Goal: Information Seeking & Learning: Learn about a topic

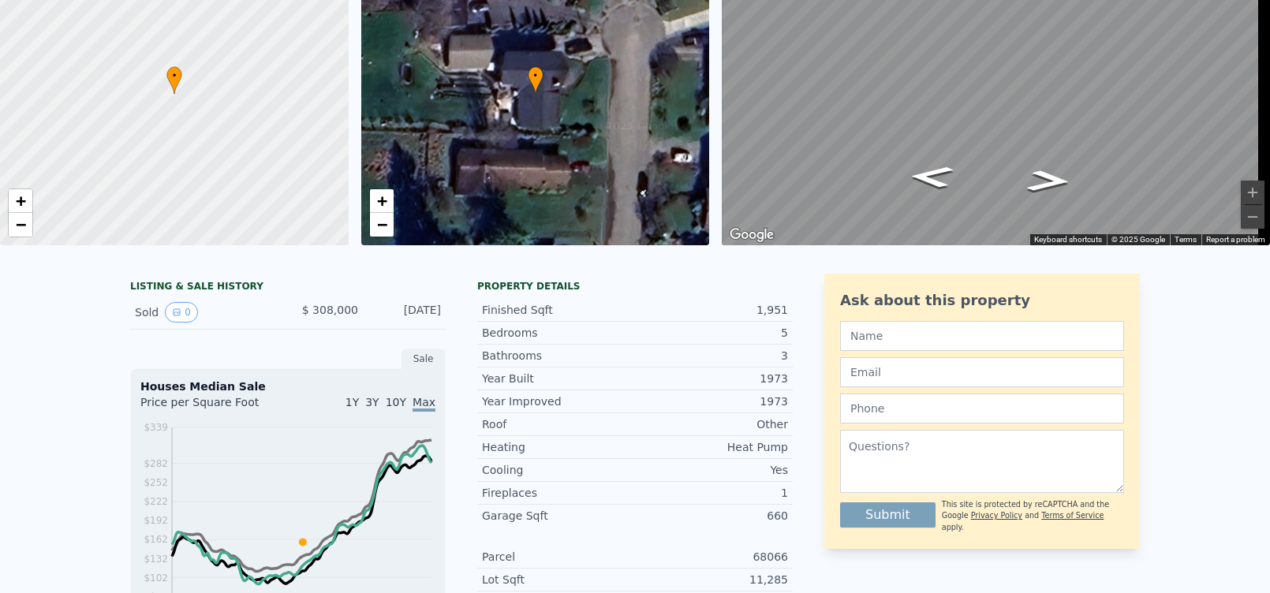
scroll to position [6, 0]
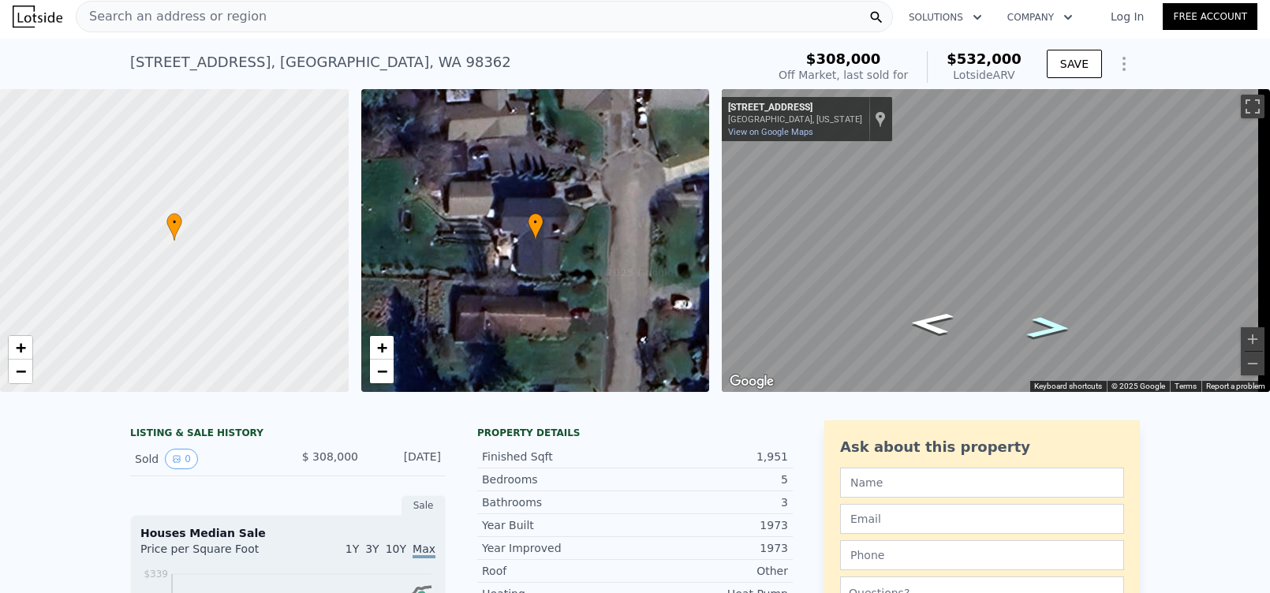
click at [1044, 326] on icon "Go North, S Regent St" at bounding box center [1048, 328] width 81 height 32
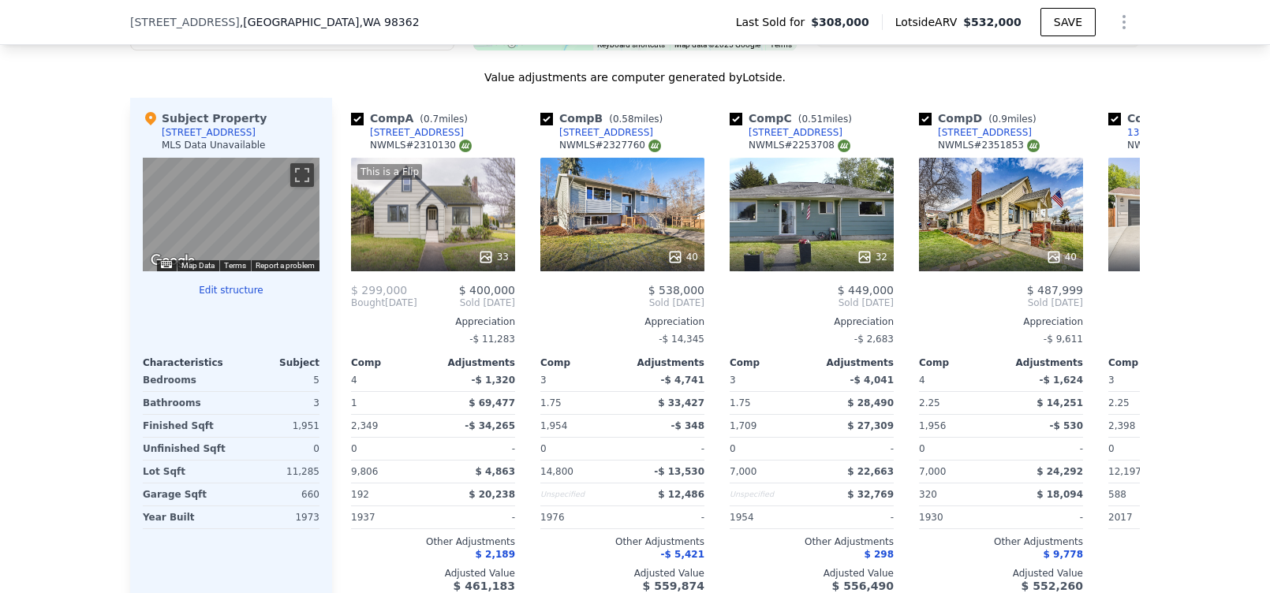
scroll to position [1656, 0]
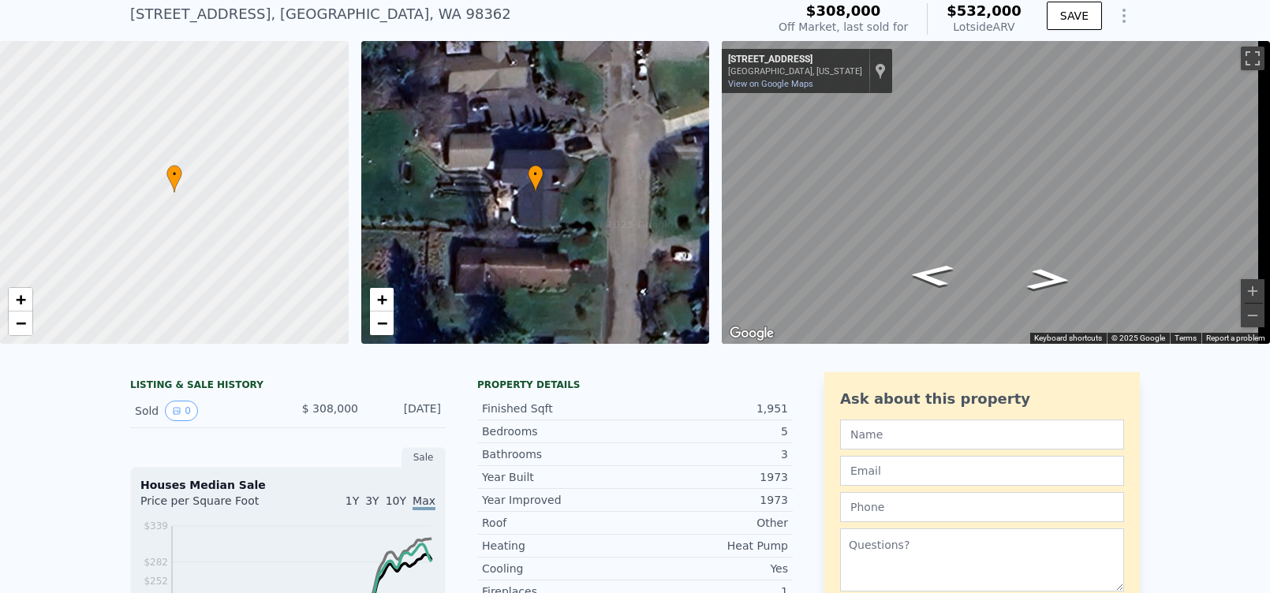
scroll to position [6, 0]
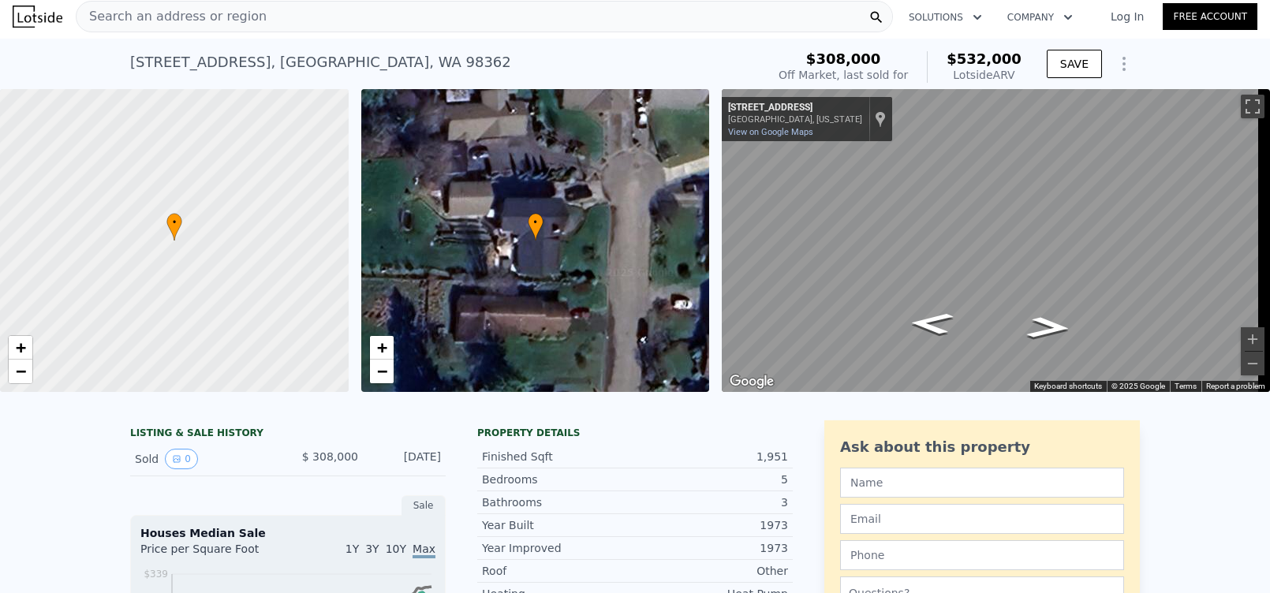
click at [1118, 57] on icon "Show Options" at bounding box center [1123, 63] width 19 height 19
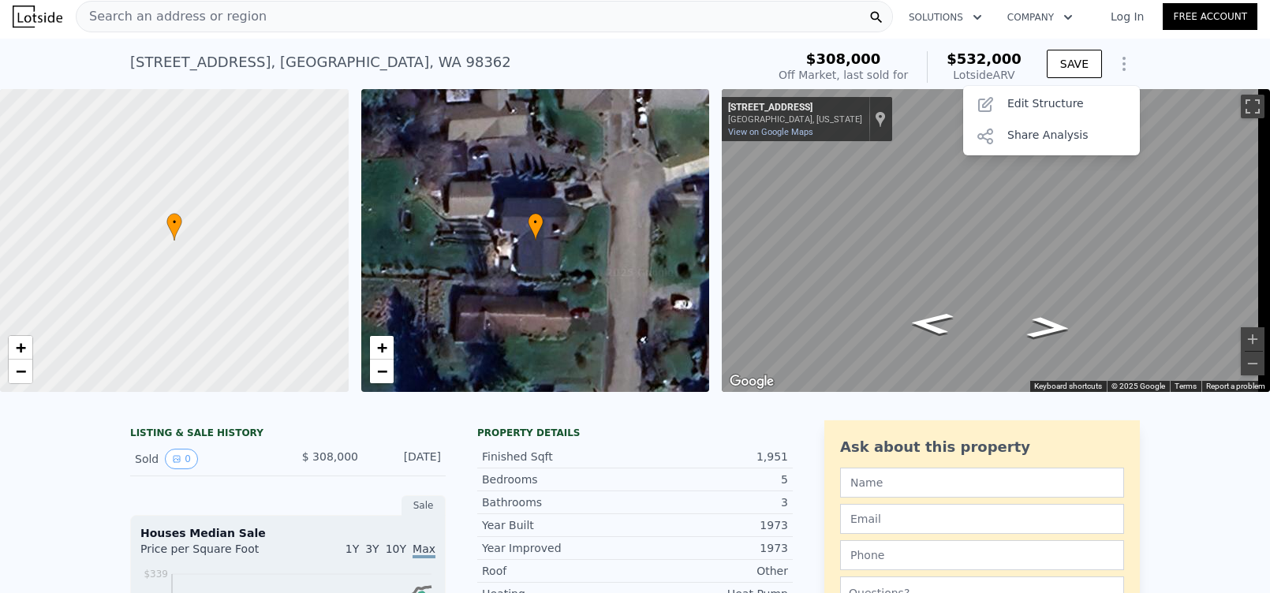
click at [1152, 57] on div "[STREET_ADDRESS] Sold [DATE] for $308k (~ARV $532k ) $308,000 Off Market, last …" at bounding box center [635, 64] width 1270 height 50
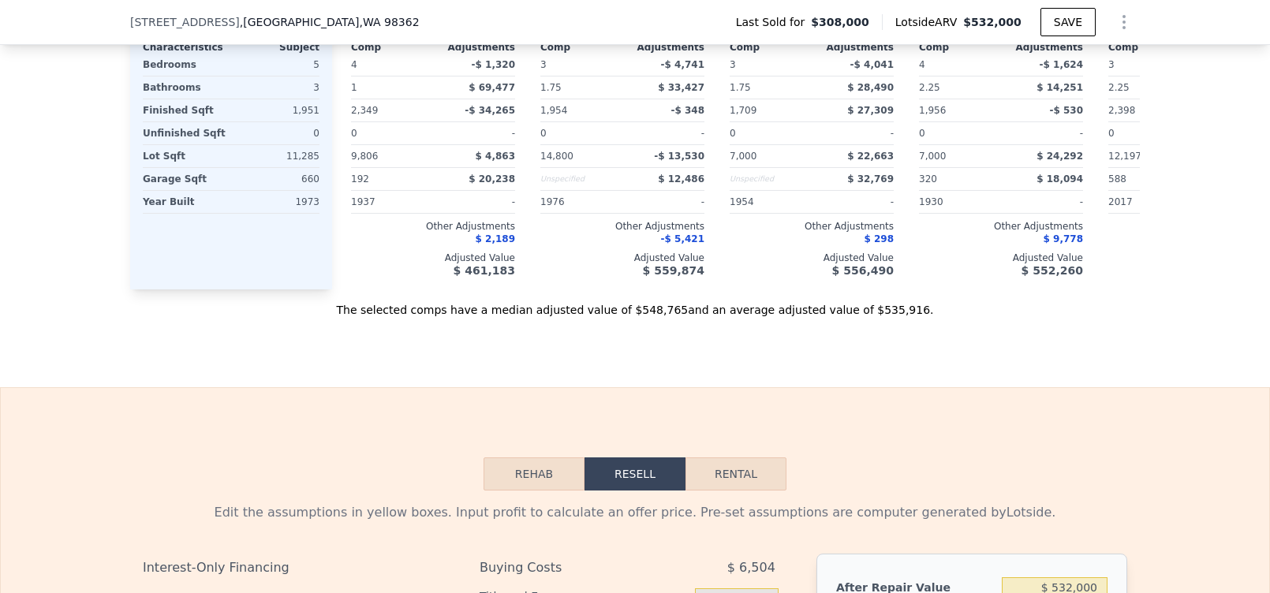
scroll to position [1972, 0]
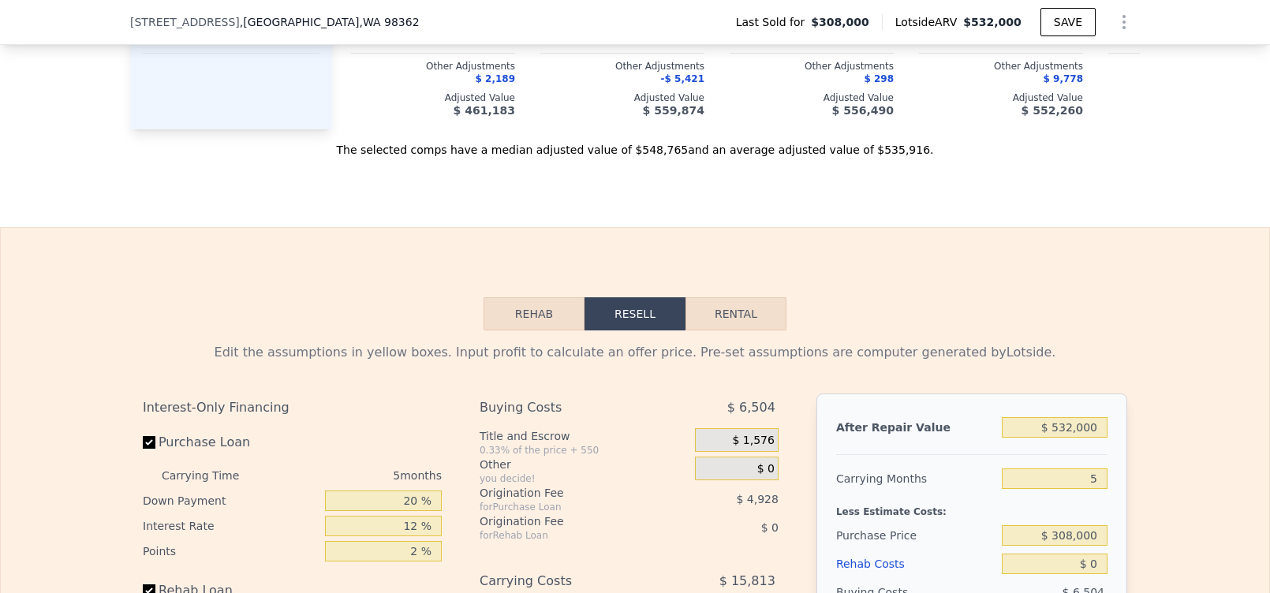
click at [536, 330] on button "Rehab" at bounding box center [533, 313] width 101 height 33
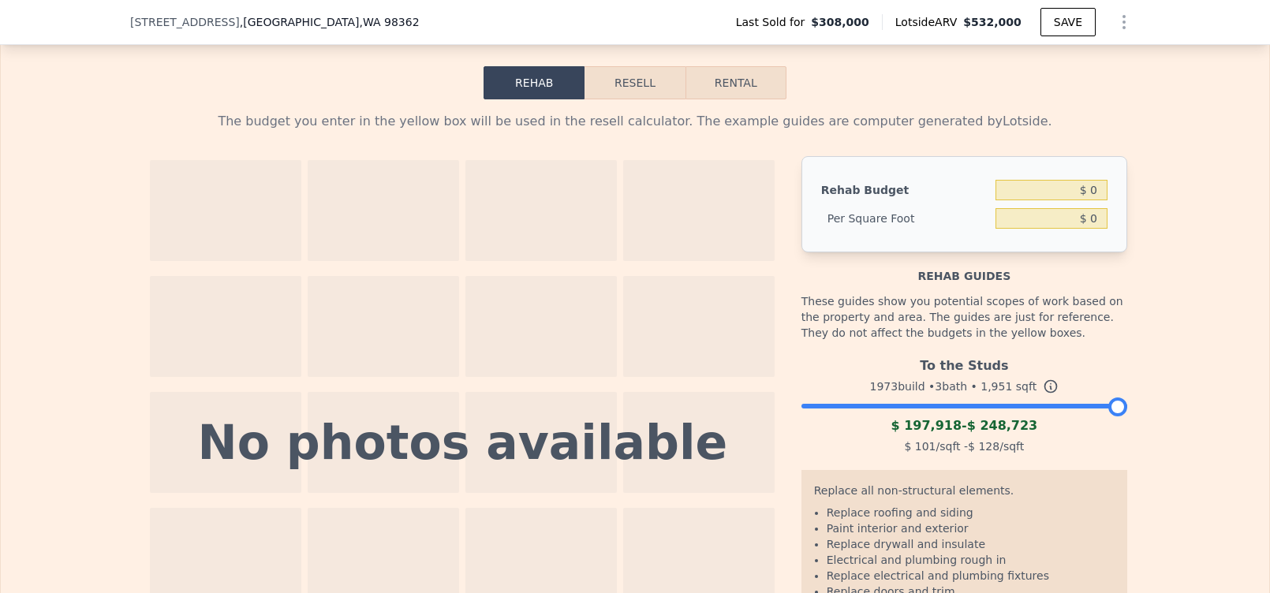
scroll to position [2208, 0]
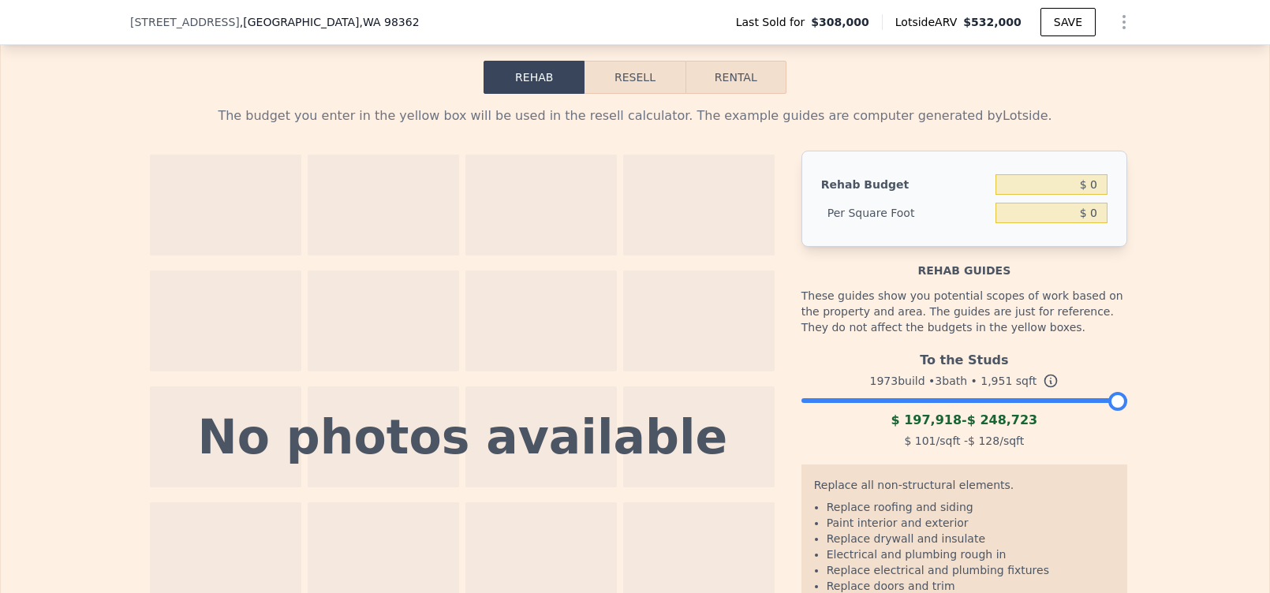
click at [734, 94] on button "Rental" at bounding box center [735, 77] width 101 height 33
select select "30"
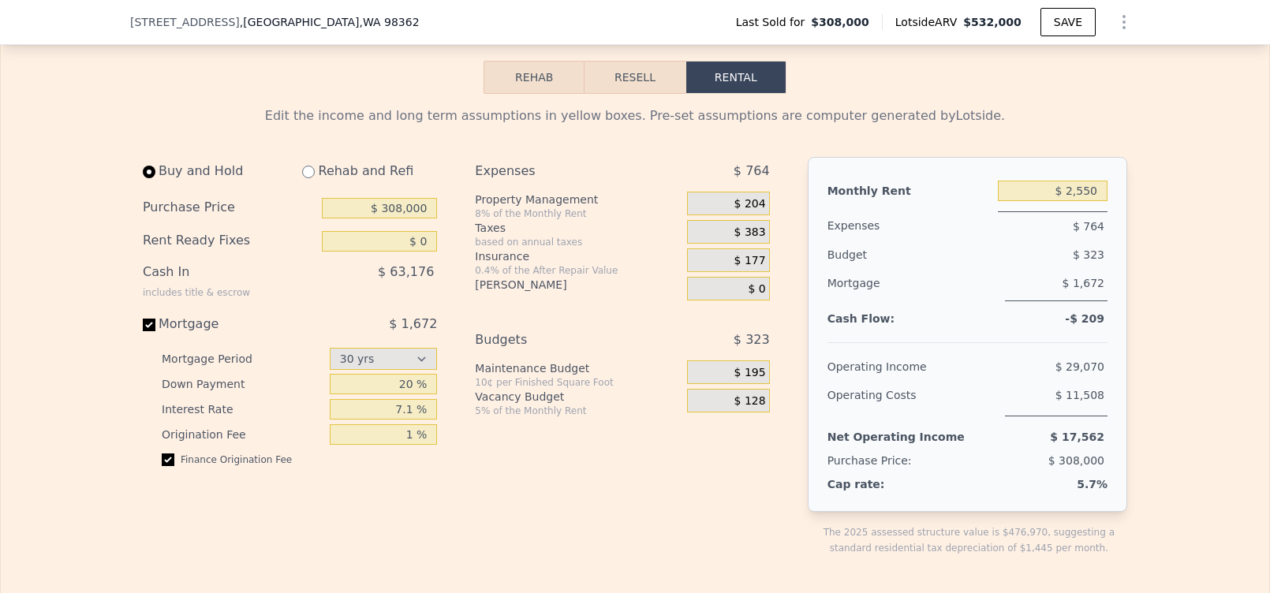
click at [633, 94] on button "Resell" at bounding box center [634, 77] width 100 height 33
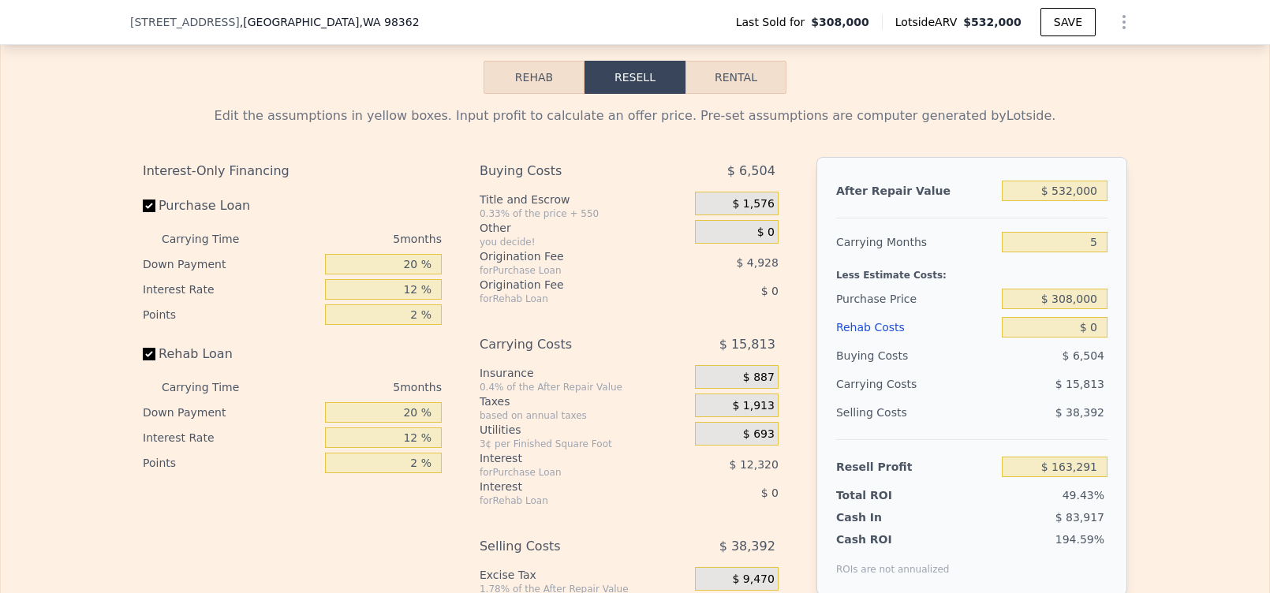
click at [536, 94] on button "Rehab" at bounding box center [533, 77] width 101 height 33
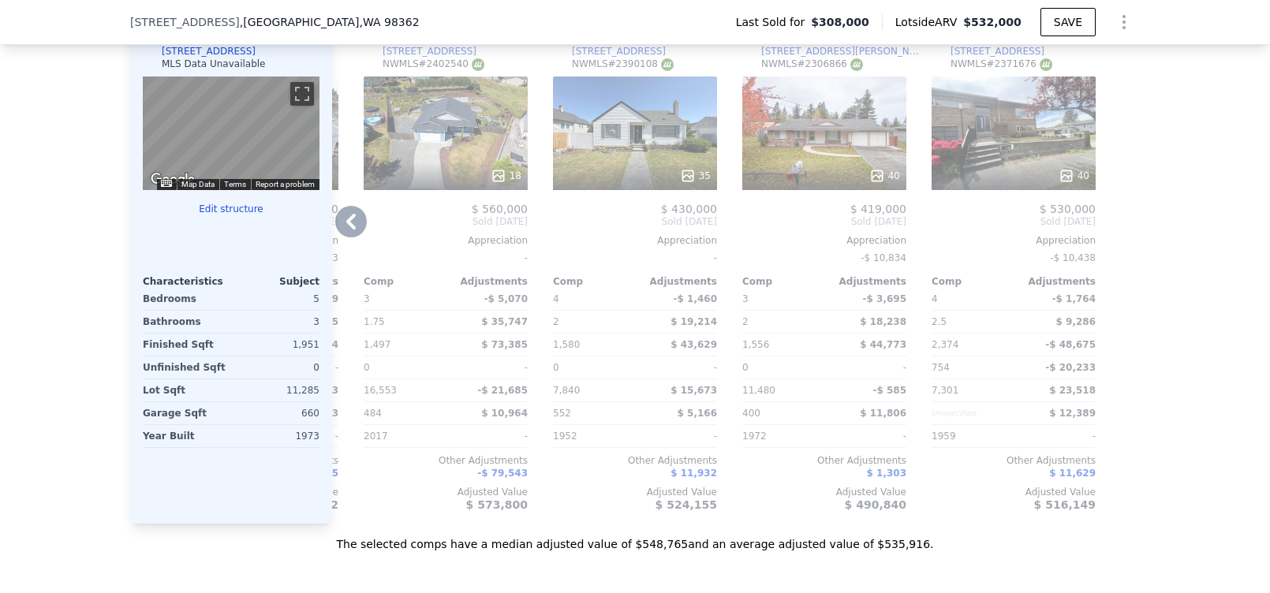
scroll to position [1104, 0]
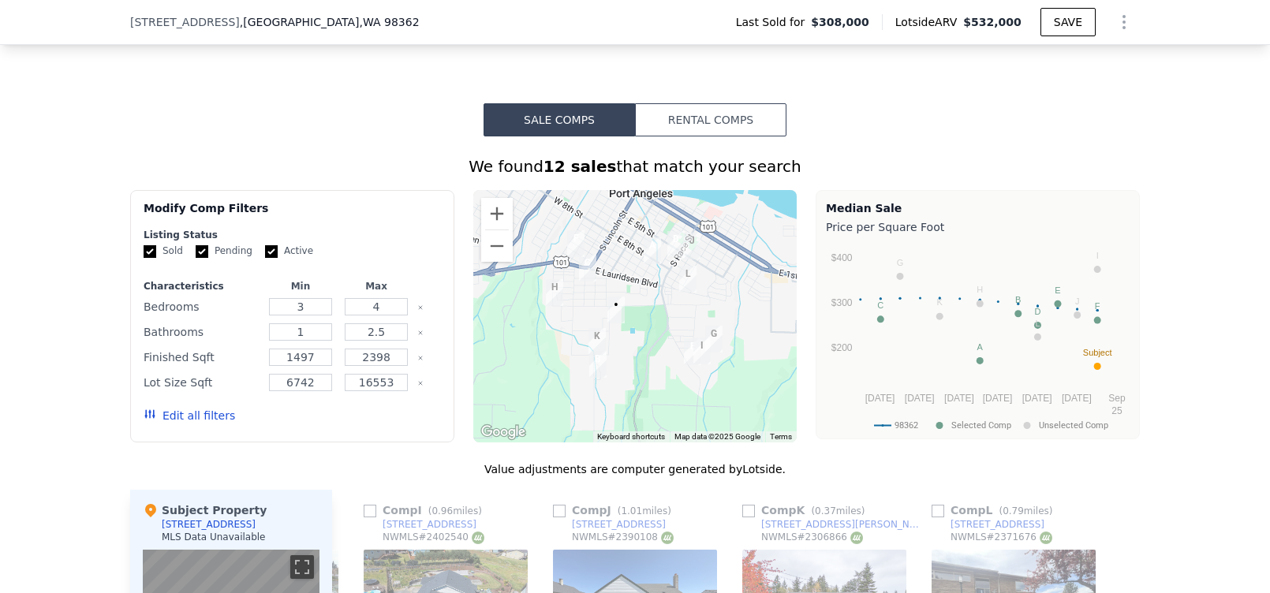
click at [704, 128] on button "Rental Comps" at bounding box center [710, 119] width 151 height 33
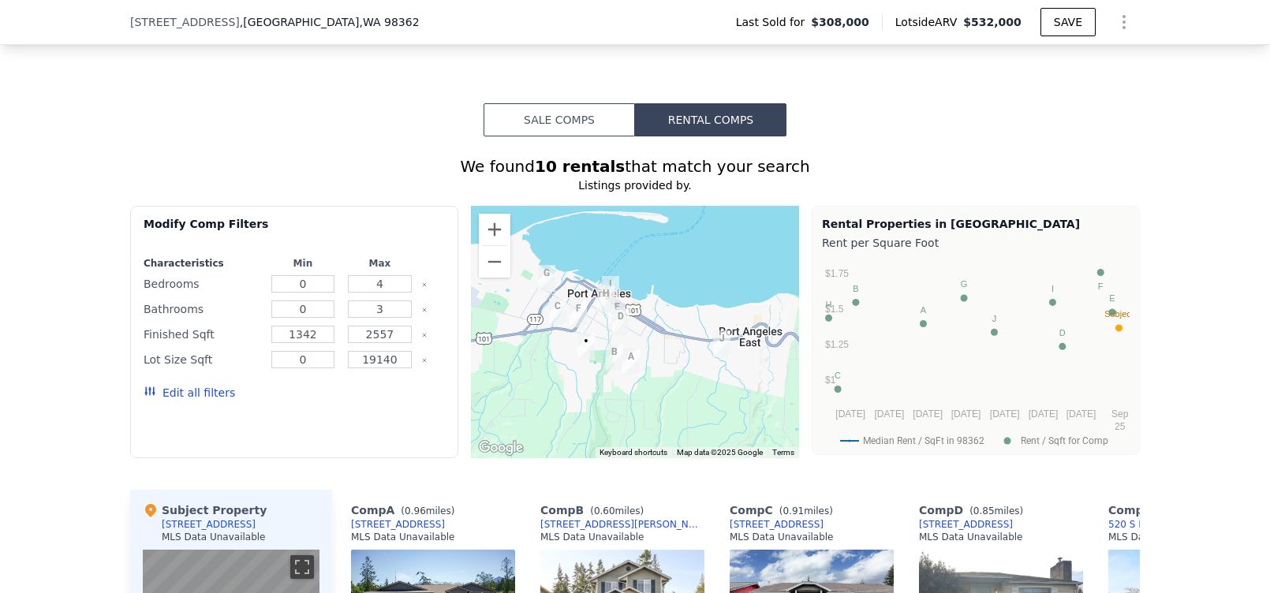
click at [556, 121] on button "Sale Comps" at bounding box center [558, 119] width 151 height 33
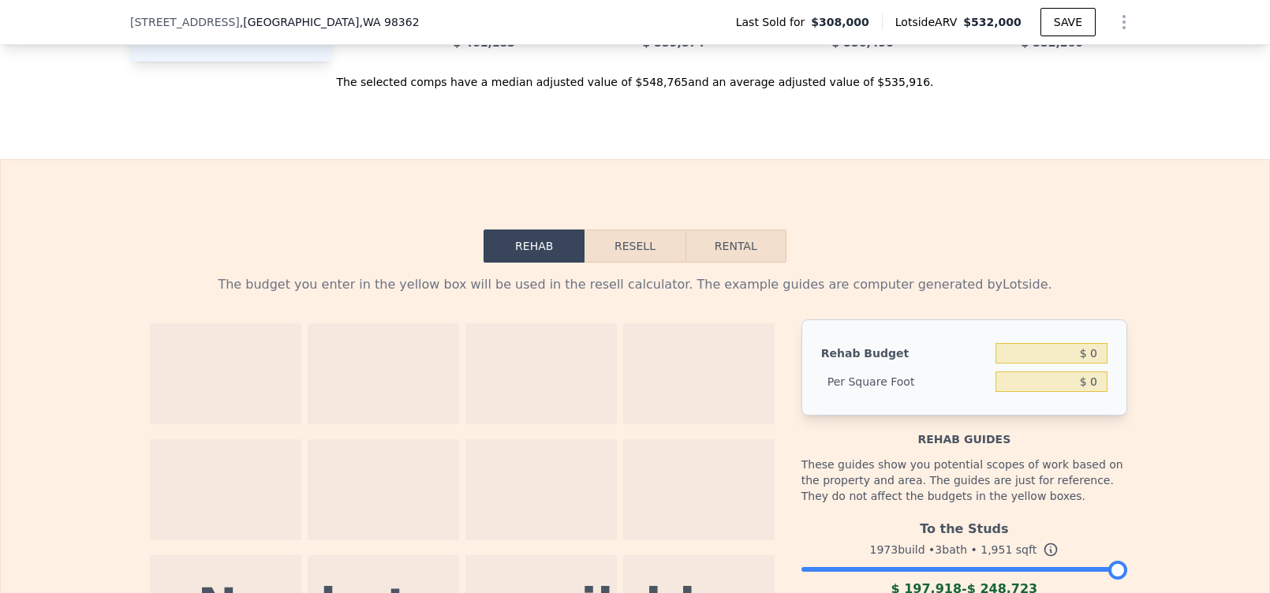
scroll to position [2045, 0]
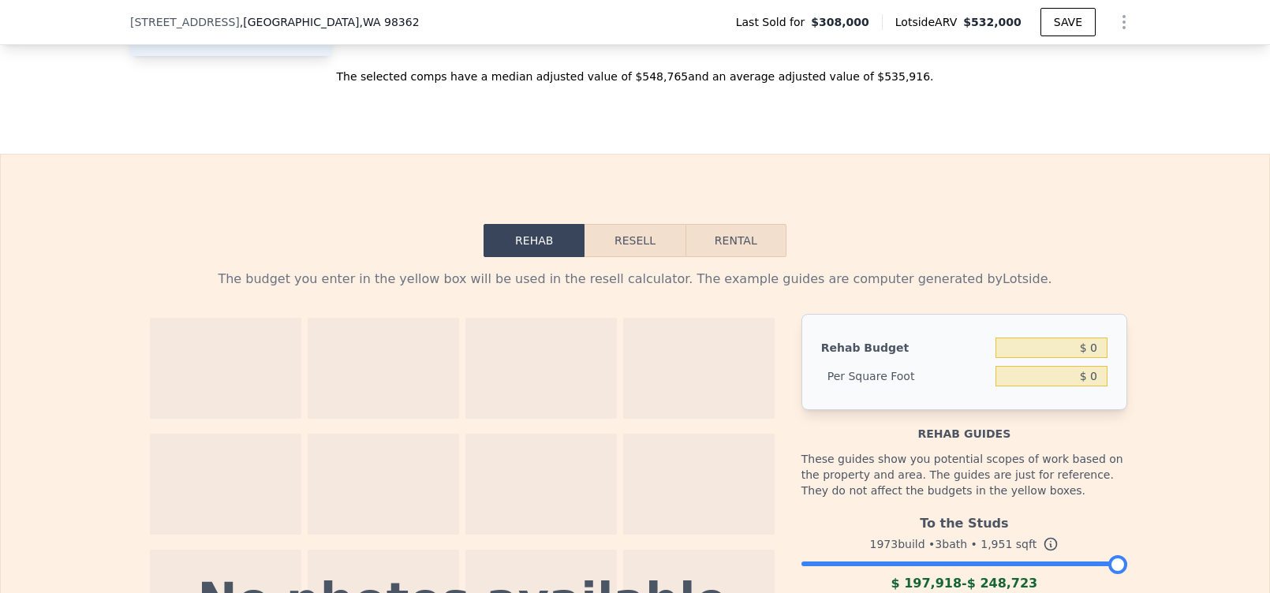
click at [730, 252] on button "Rental" at bounding box center [735, 240] width 101 height 33
select select "30"
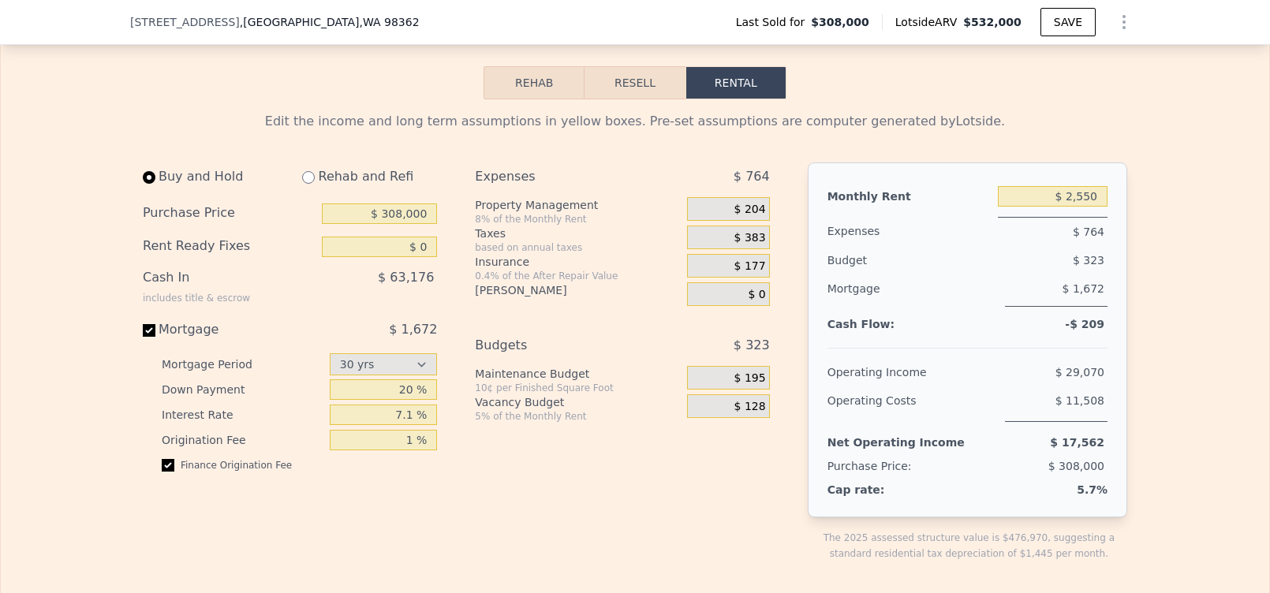
click at [633, 99] on button "Resell" at bounding box center [634, 82] width 100 height 33
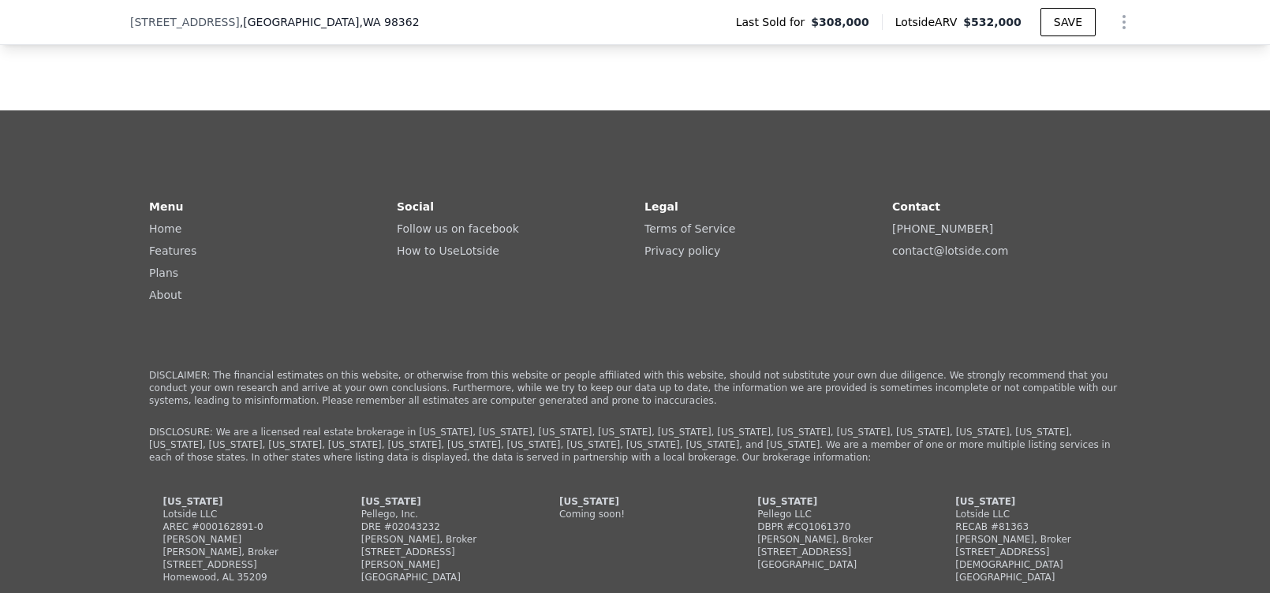
scroll to position [3780, 0]
